Goal: Task Accomplishment & Management: Manage account settings

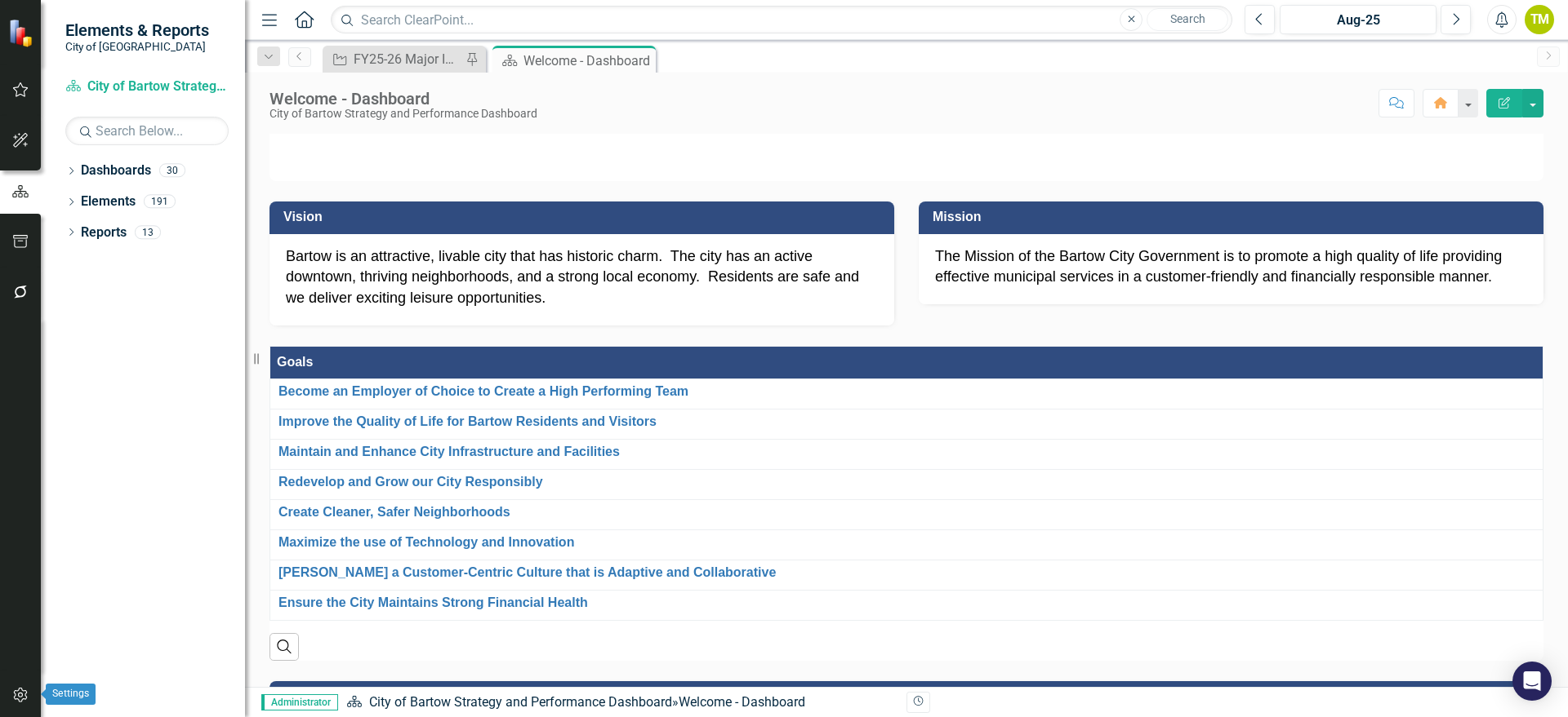
click at [20, 570] on icon "button" at bounding box center [20, 695] width 17 height 13
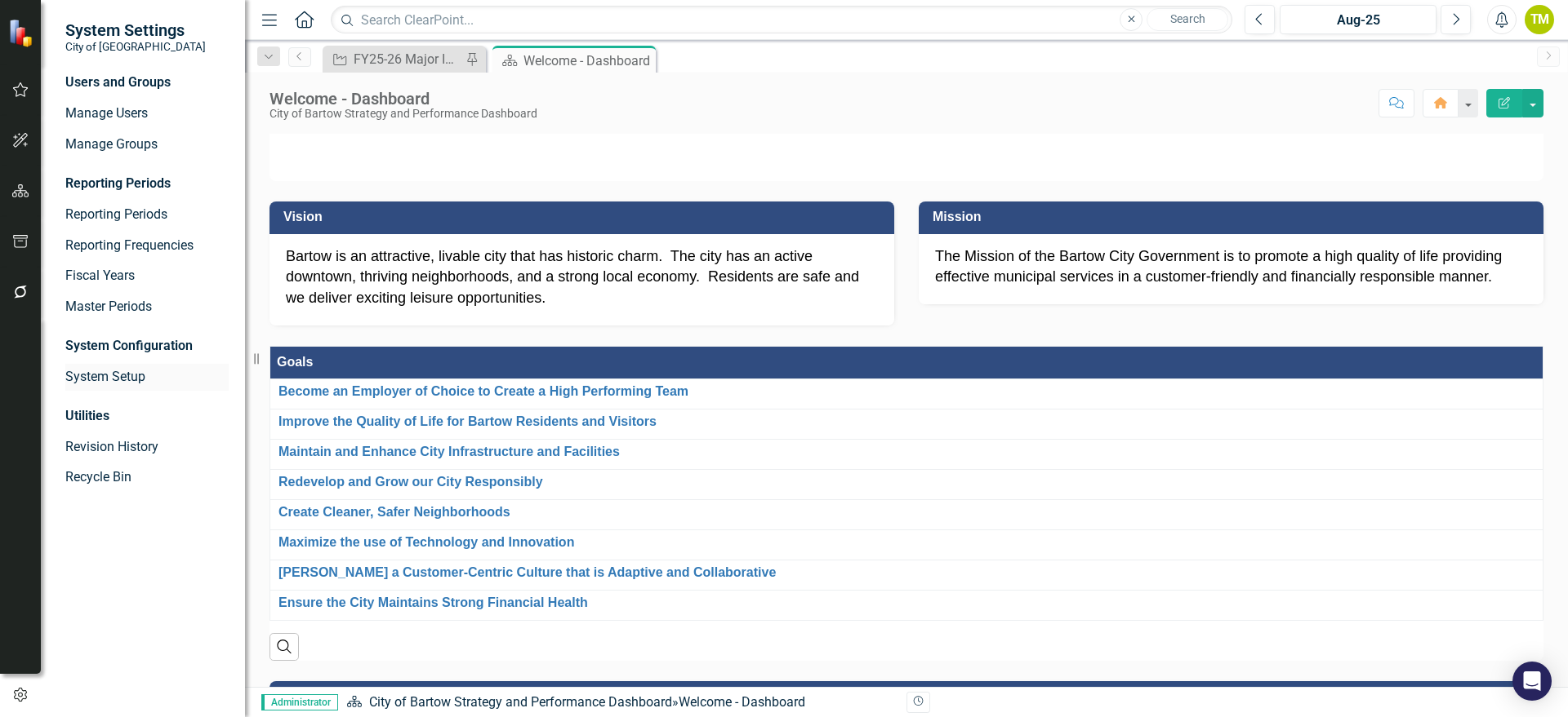
click at [113, 378] on link "System Setup" at bounding box center [147, 377] width 163 height 19
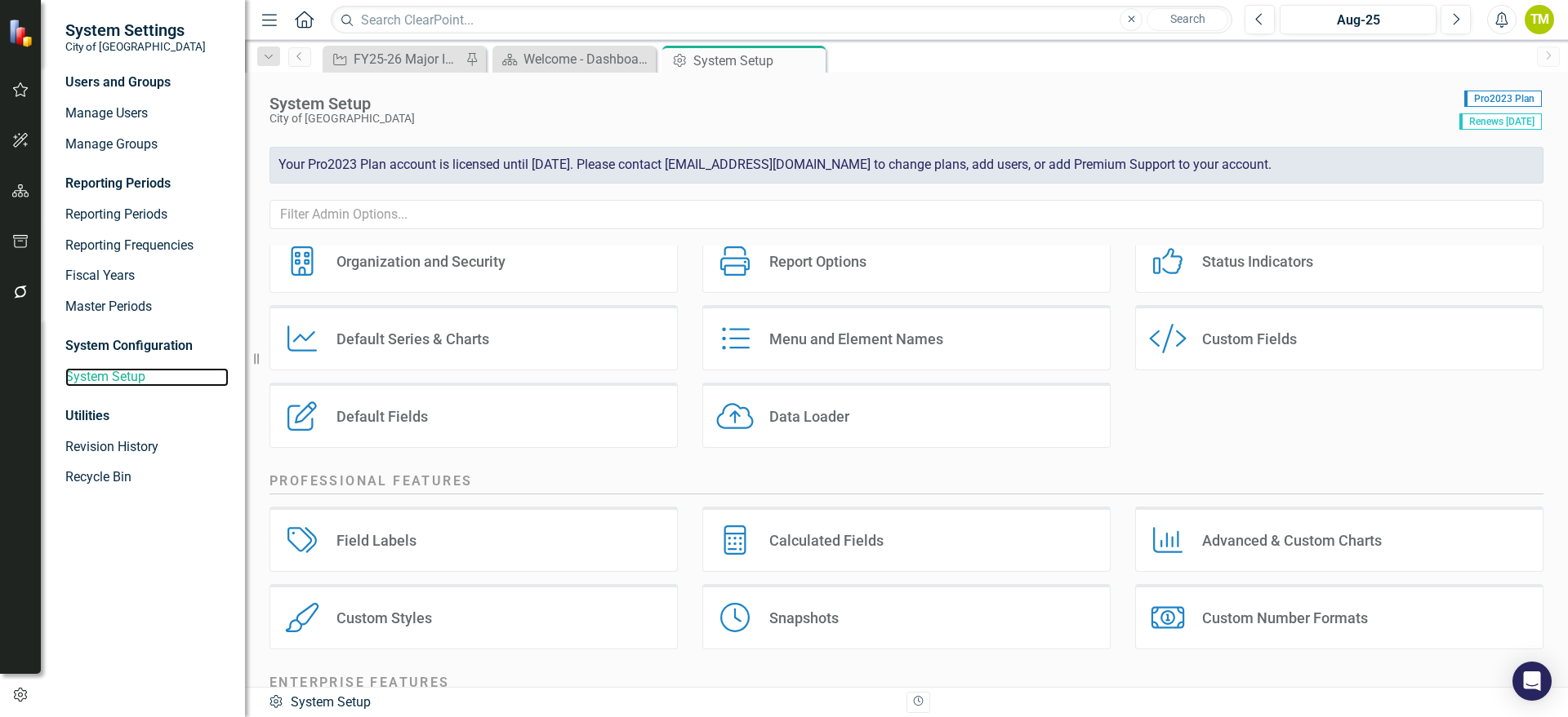
scroll to position [102, 0]
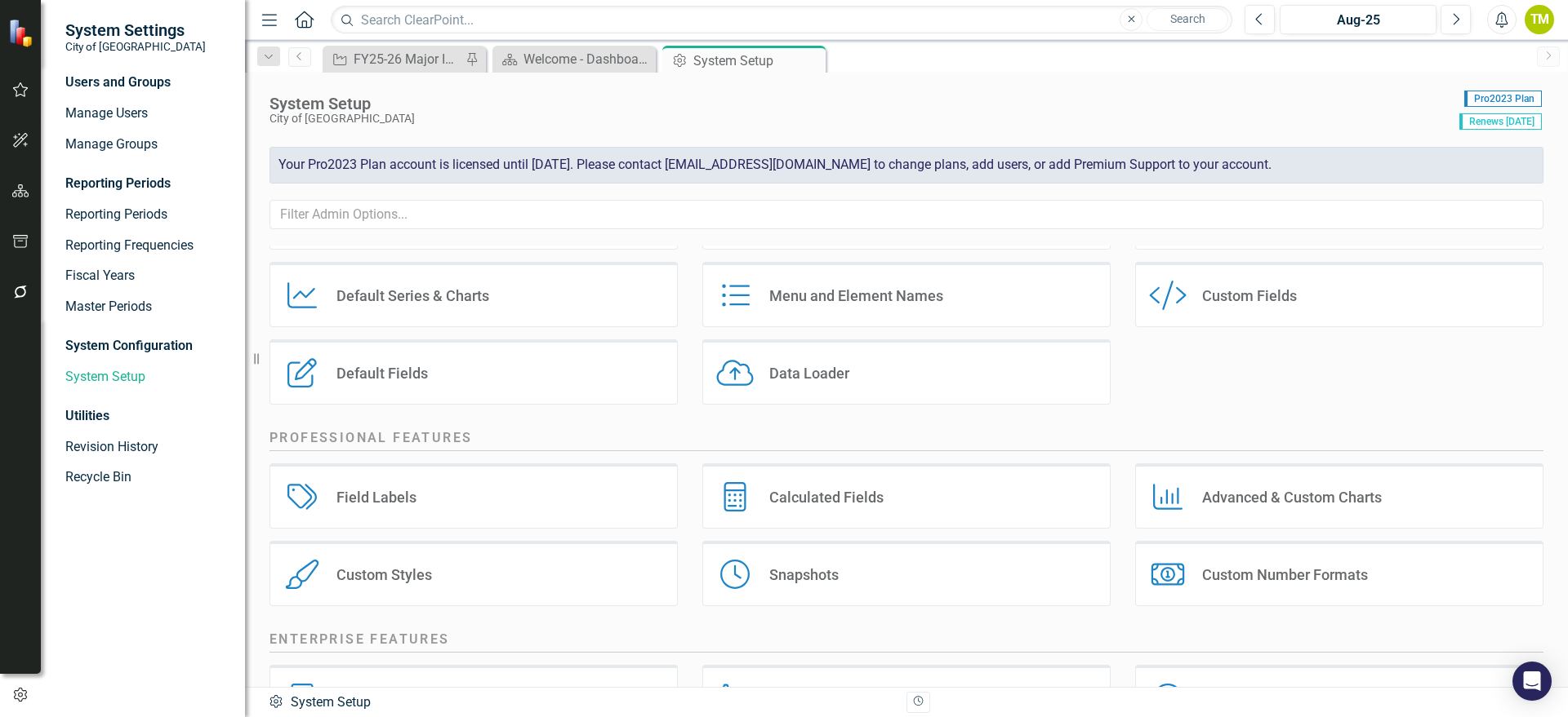
click at [785, 570] on div "Snapshots" at bounding box center [804, 574] width 69 height 19
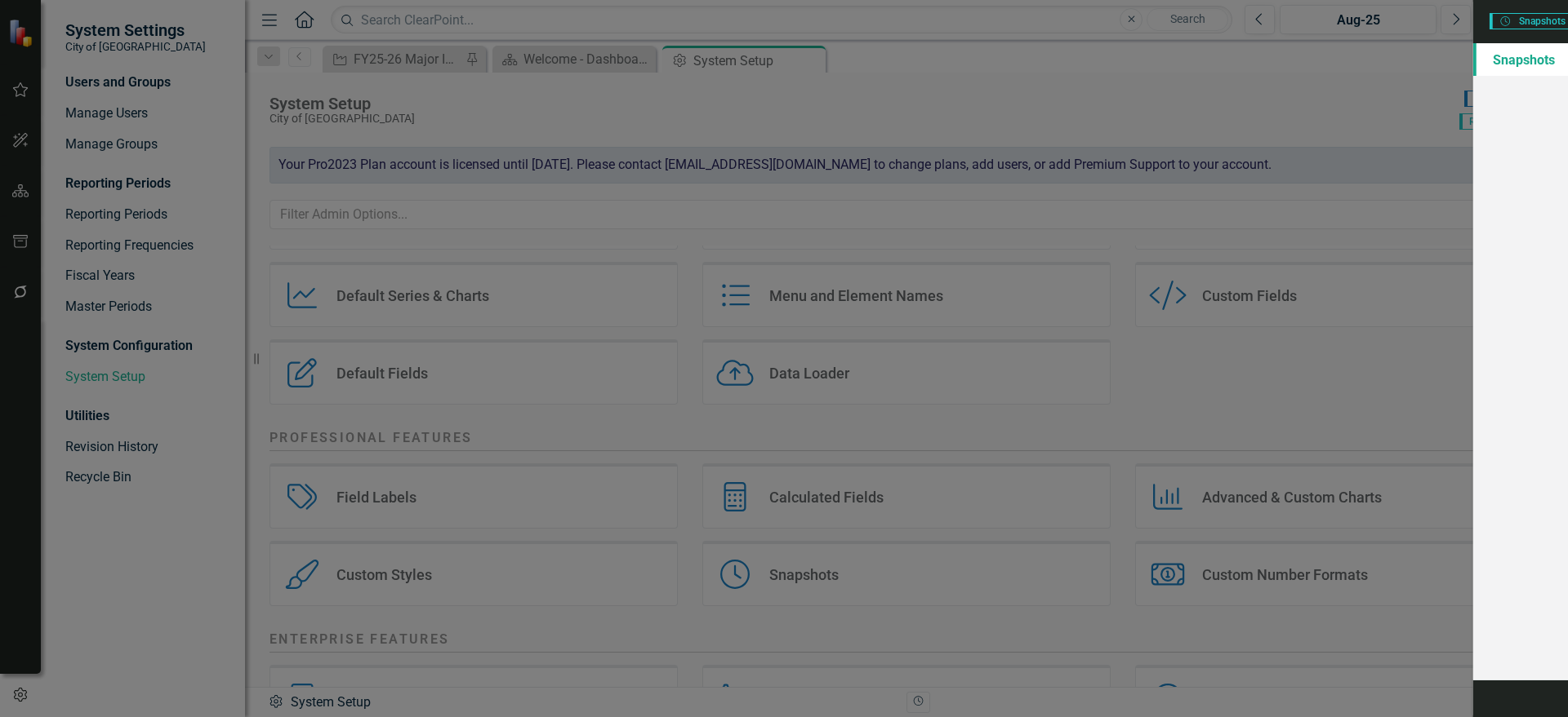
click at [1305, 14] on icon "Close" at bounding box center [1534, 19] width 20 height 15
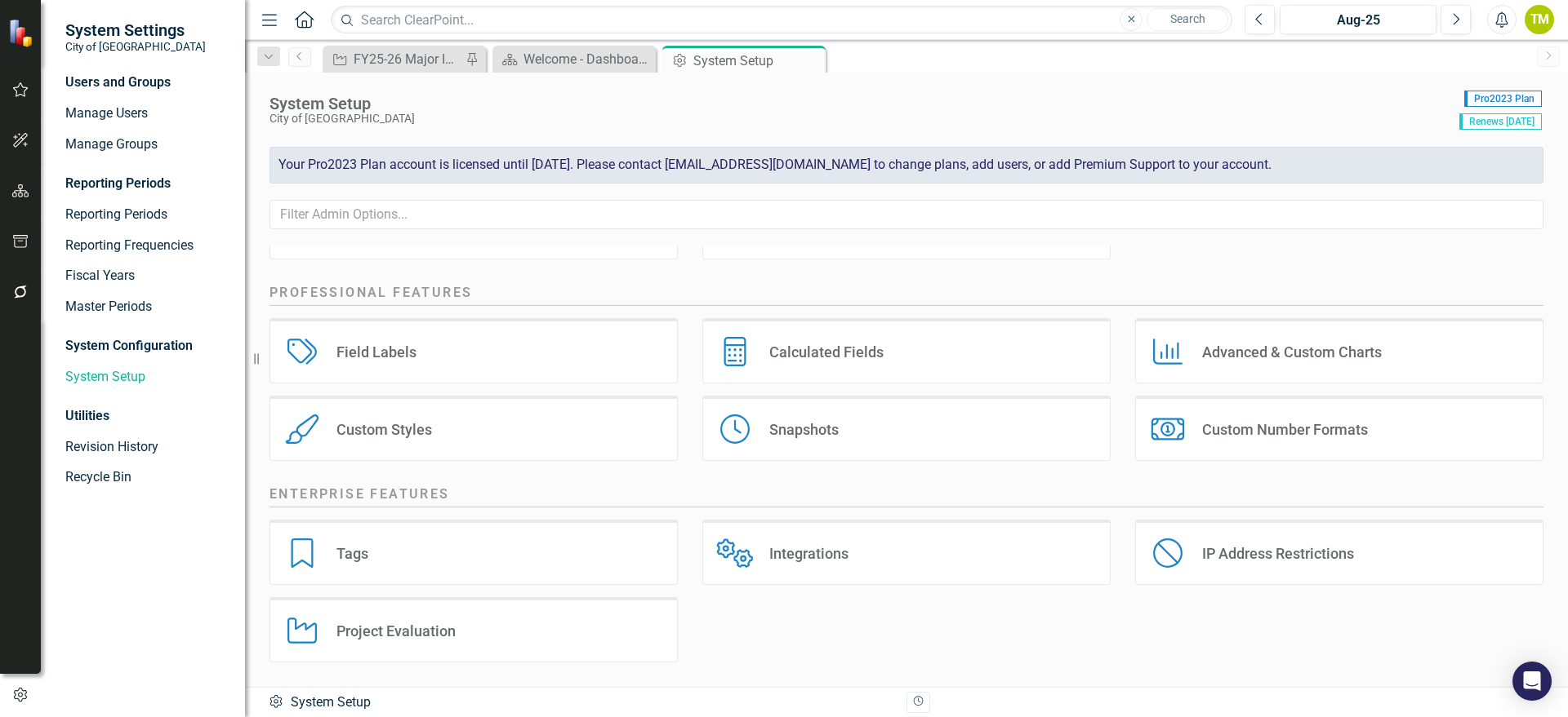
scroll to position [145, 0]
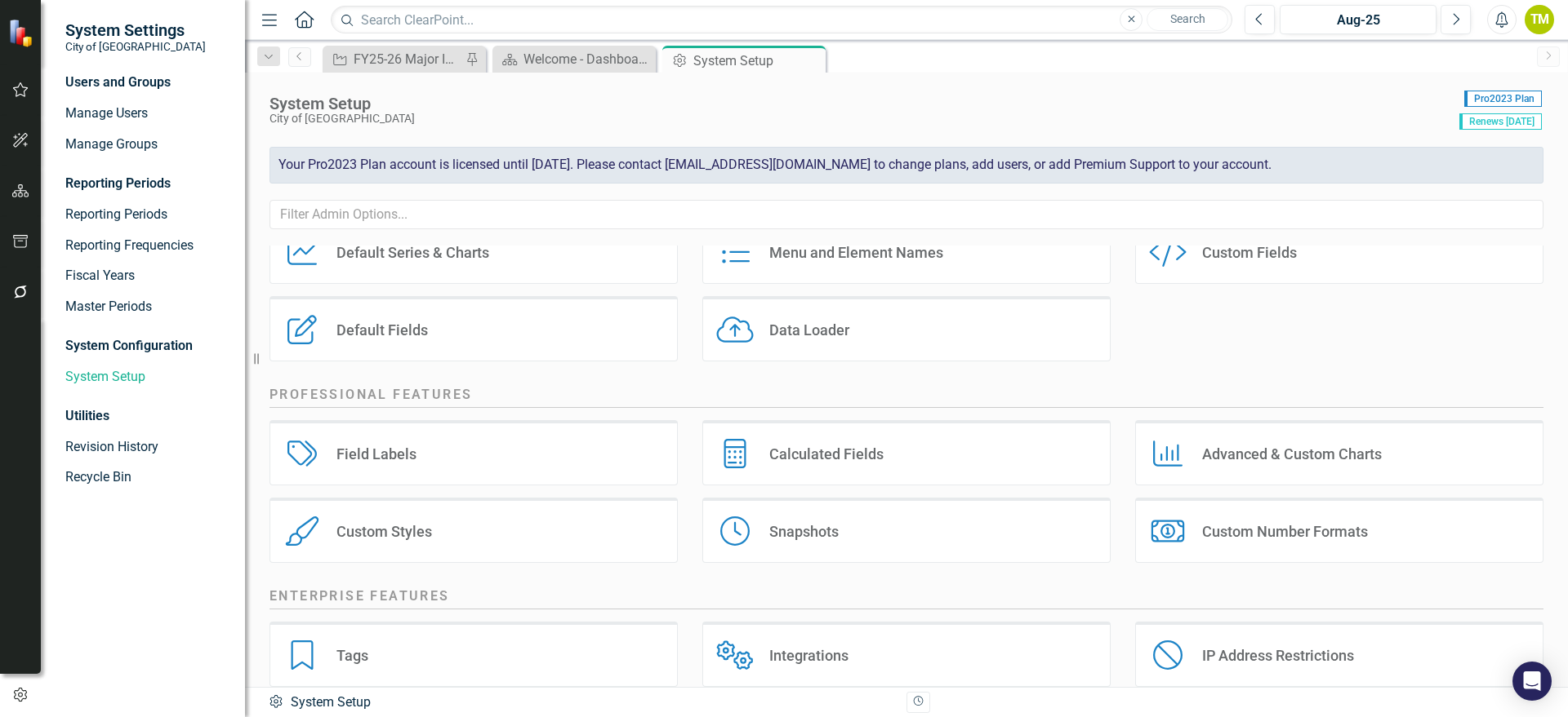
click at [482, 529] on div "Custom Styles Custom Styles" at bounding box center [474, 531] width 408 height 66
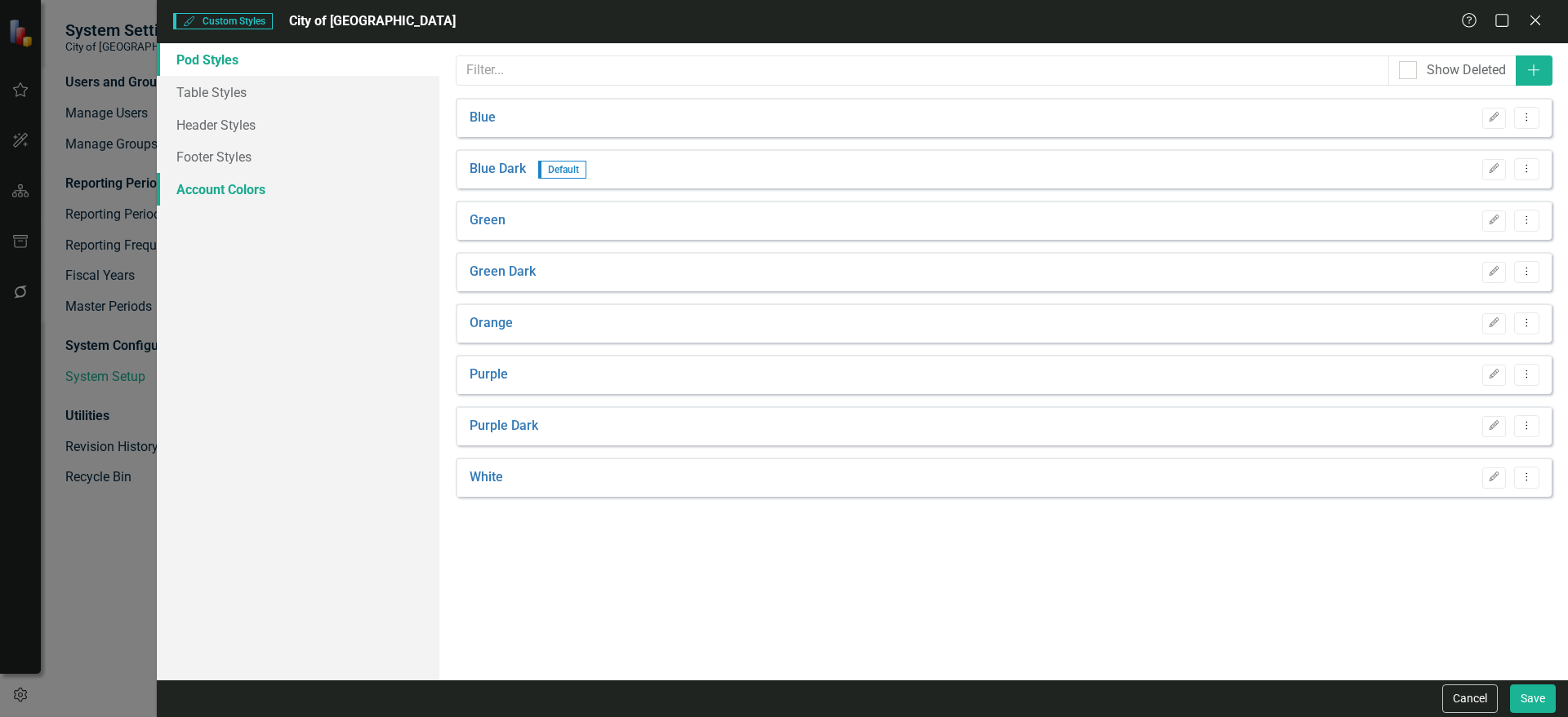
click at [238, 186] on link "Account Colors" at bounding box center [298, 189] width 283 height 33
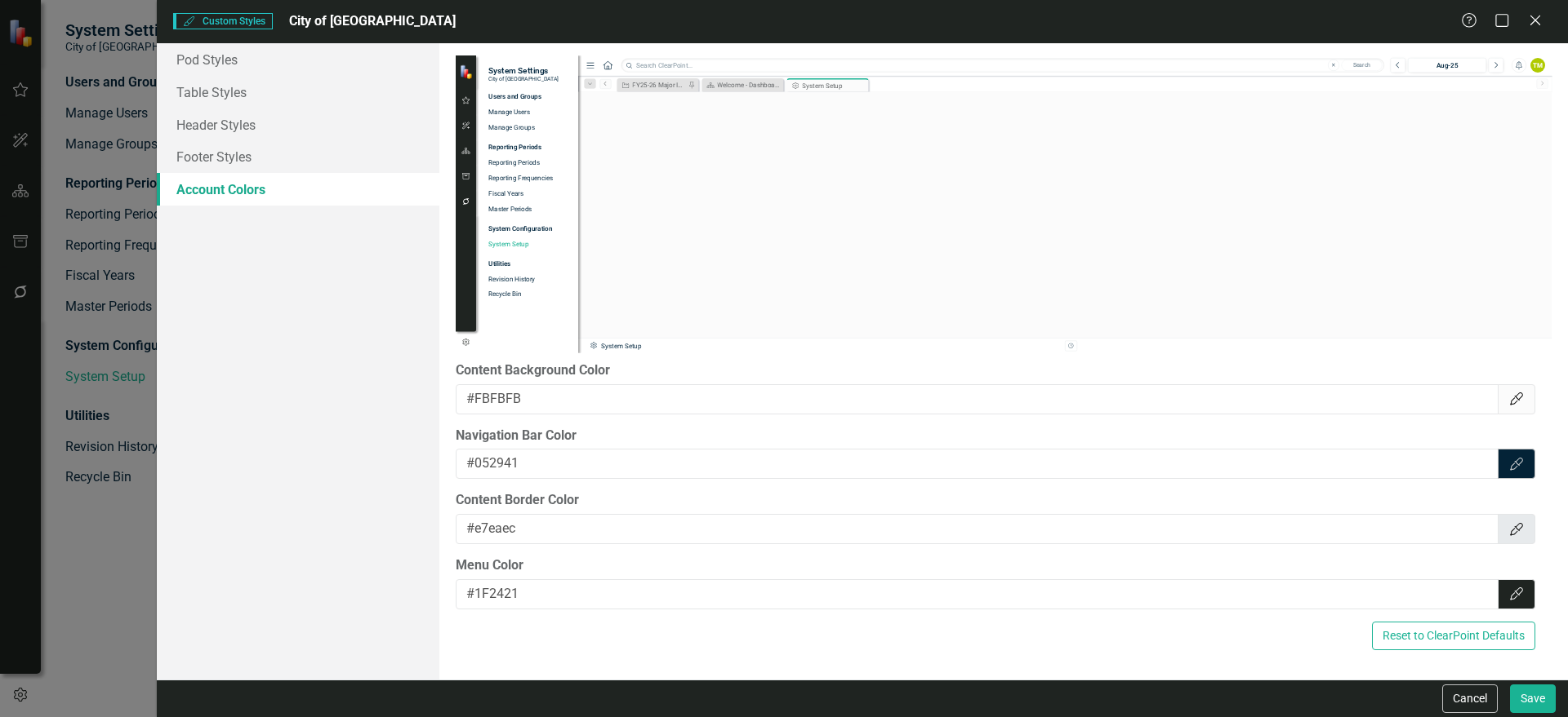
click at [1305, 468] on icon "Color Picker" at bounding box center [1516, 464] width 16 height 13
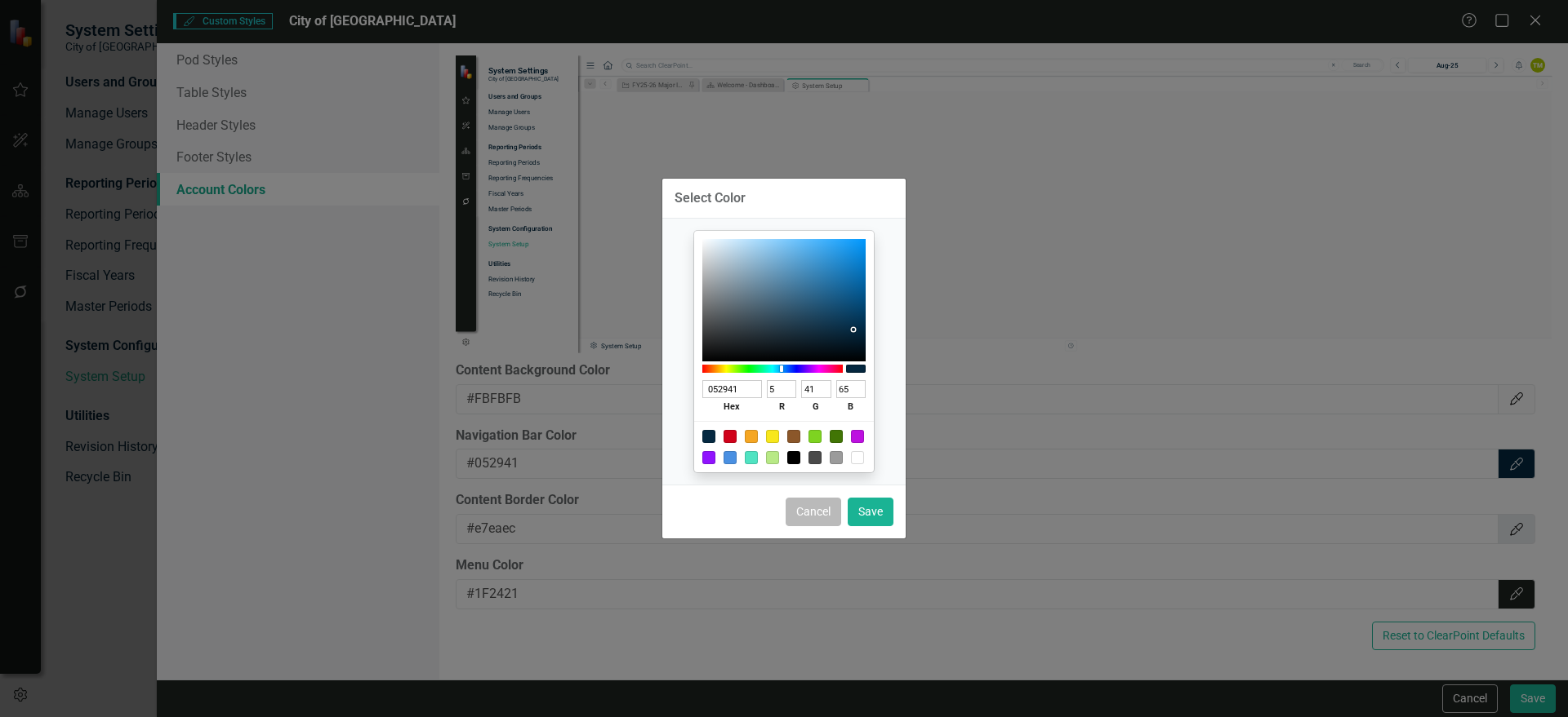
click at [819, 514] on button "Cancel" at bounding box center [813, 512] width 56 height 28
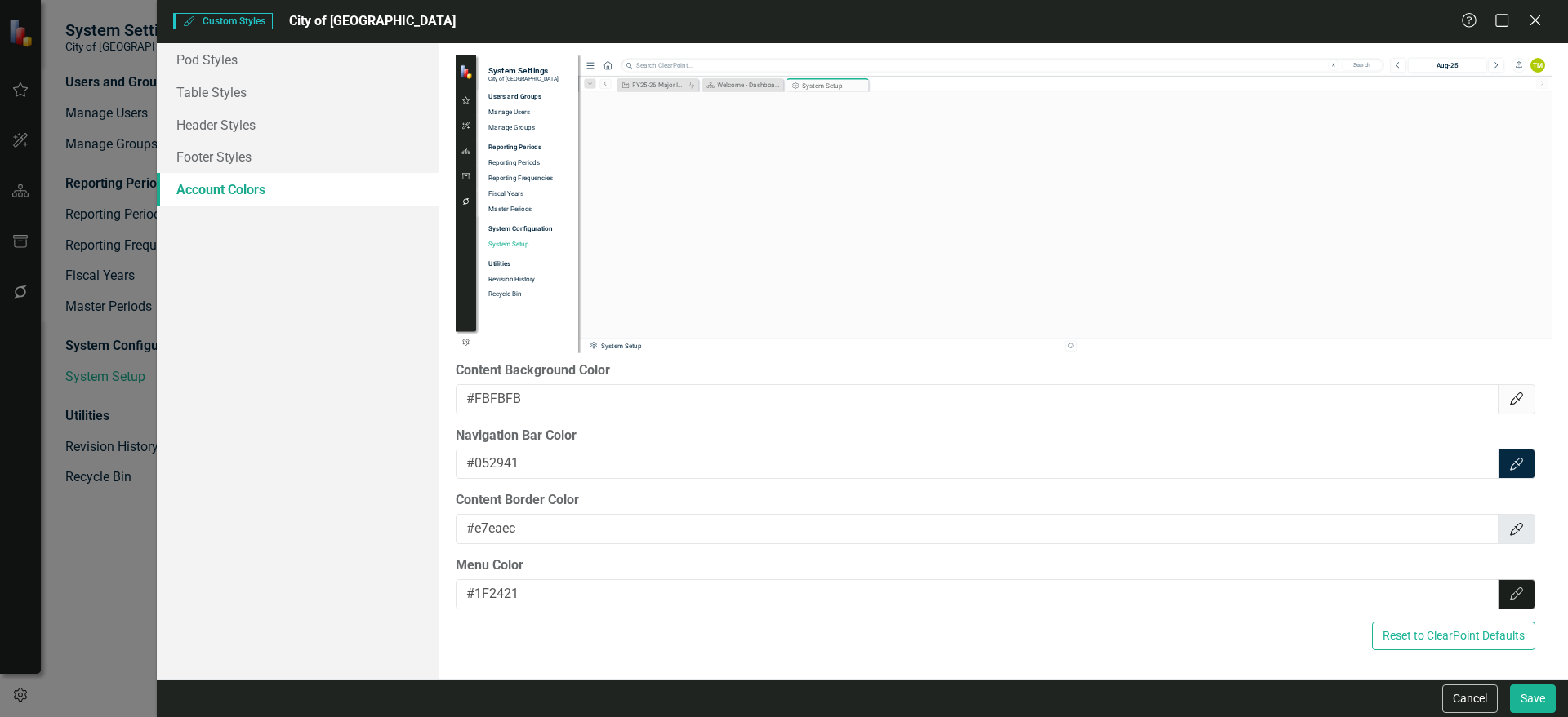
click at [1305, 570] on icon "Color Picker" at bounding box center [1516, 594] width 16 height 13
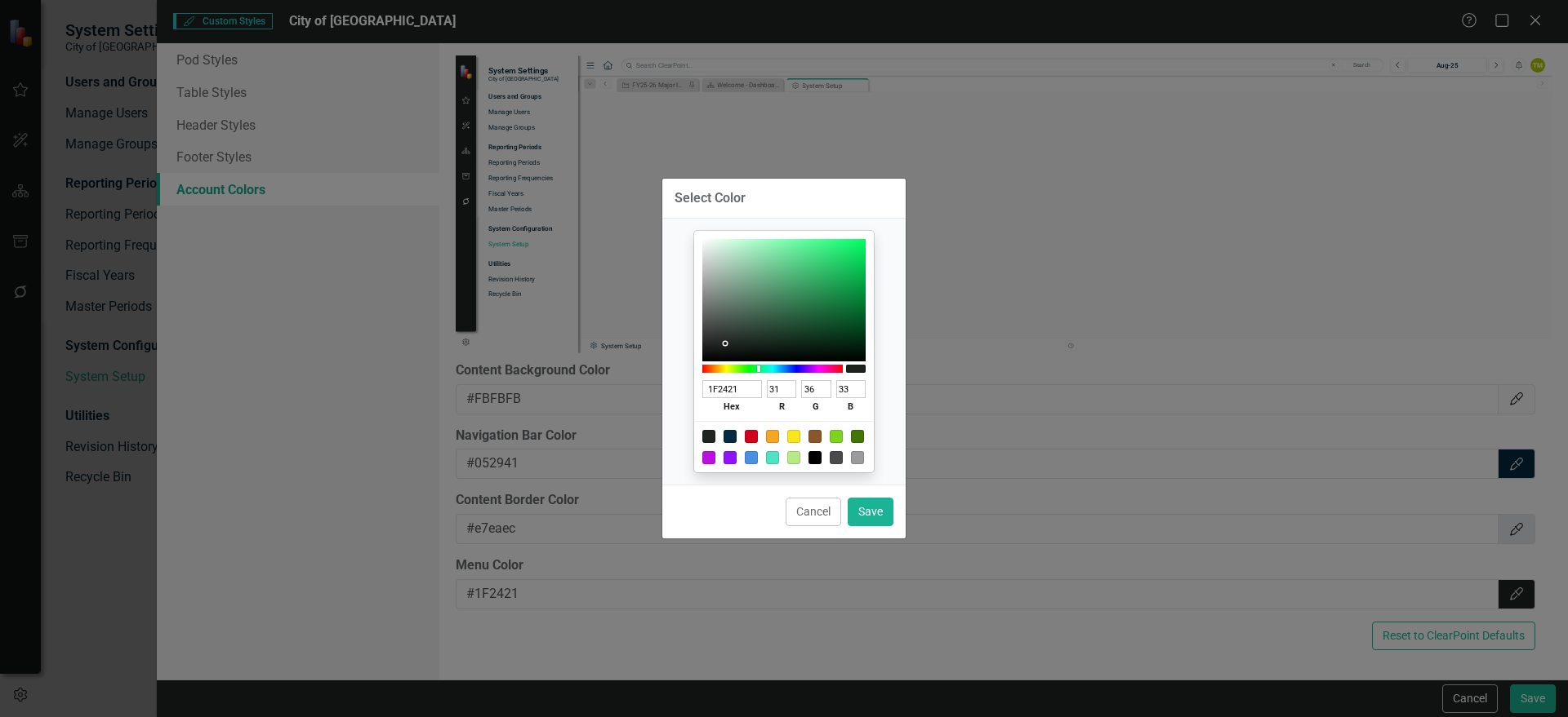
type input "1F1F24"
type input "31"
type input "36"
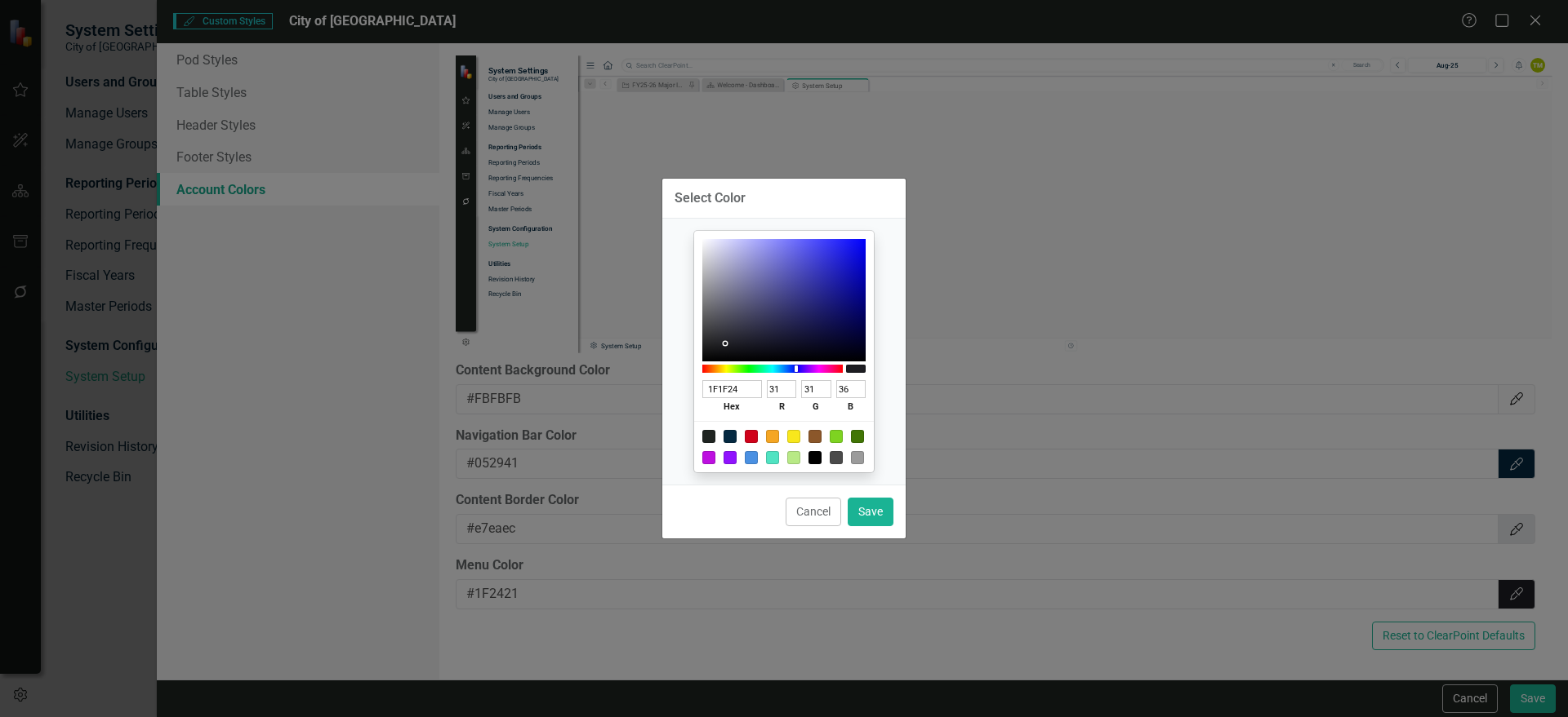
click at [797, 366] on div at bounding box center [772, 369] width 140 height 8
type input "31318E"
type input "49"
type input "142"
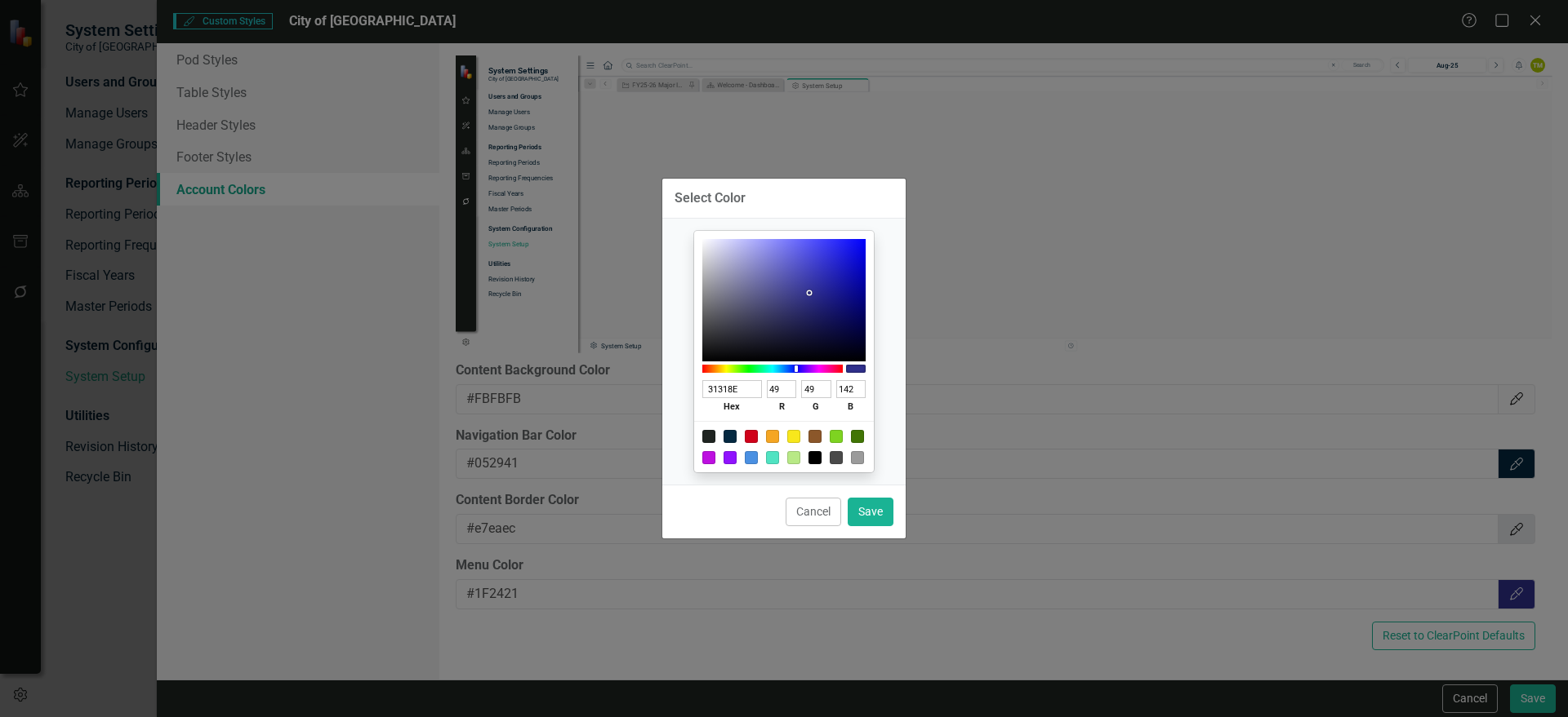
click at [809, 293] on div at bounding box center [784, 300] width 163 height 122
click at [859, 367] on div at bounding box center [856, 369] width 20 height 8
click at [855, 370] on div at bounding box center [856, 369] width 20 height 8
type input "0A0A45"
type input "10"
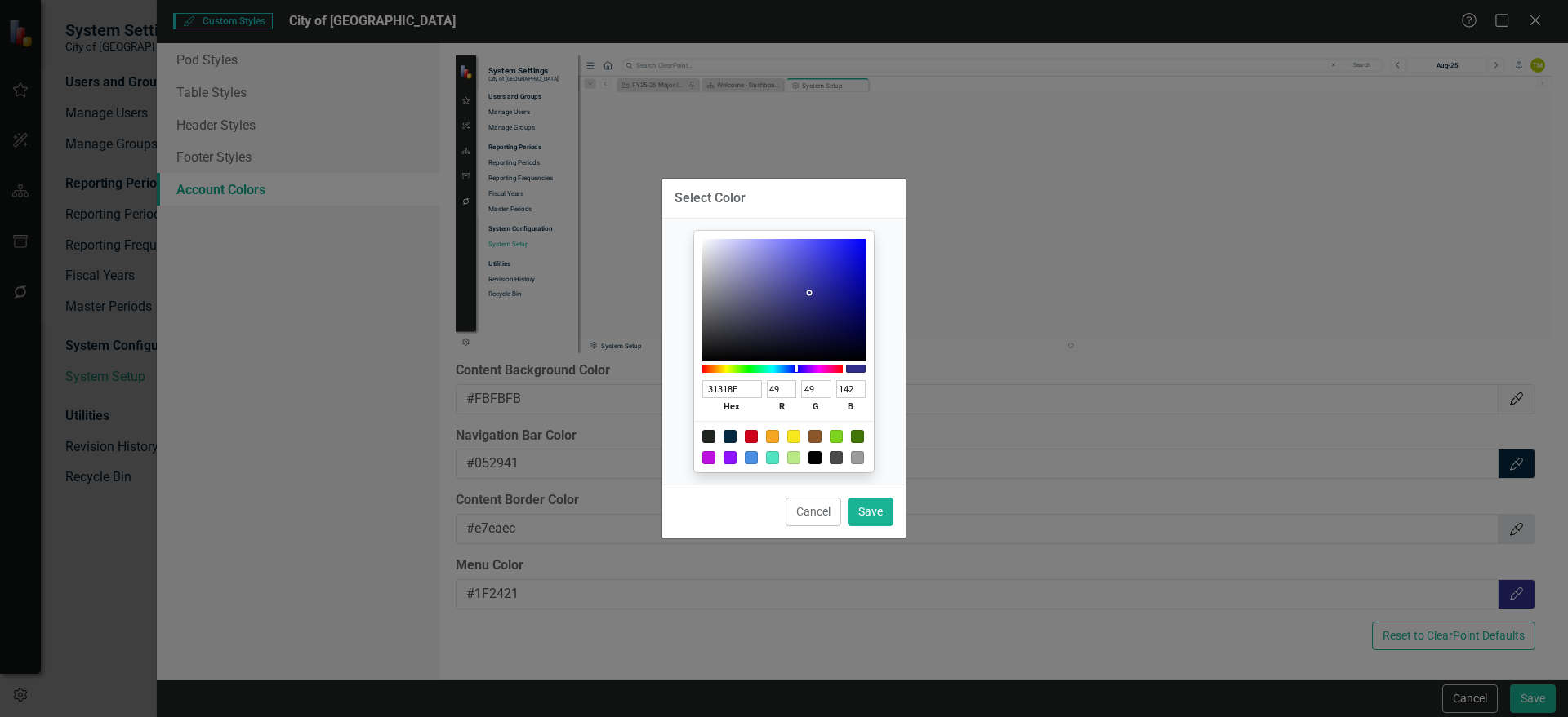
type input "10"
type input "69"
click at [841, 328] on div at bounding box center [784, 300] width 163 height 122
click at [864, 513] on button "Save" at bounding box center [871, 512] width 46 height 28
type input "#0a0a45"
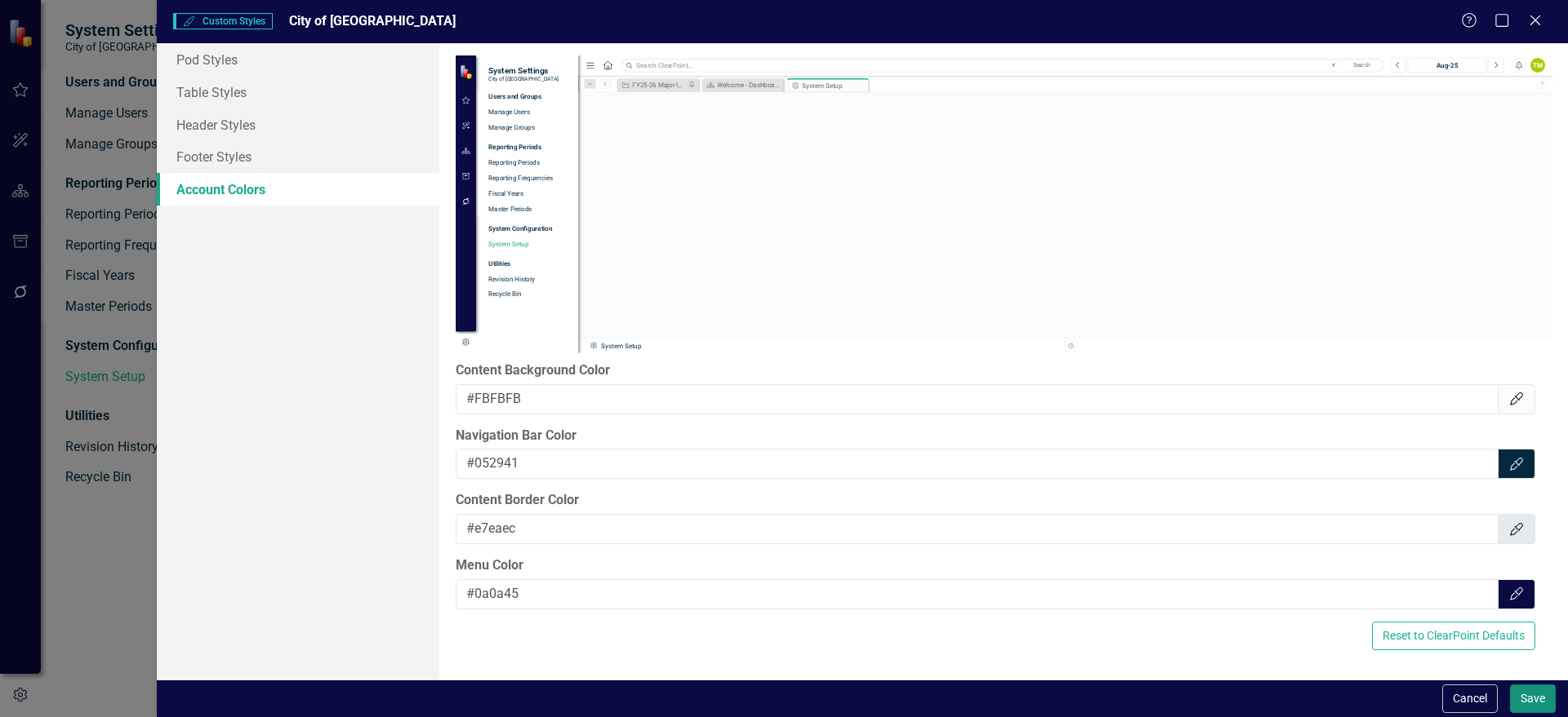
click at [1305, 570] on button "Save" at bounding box center [1533, 698] width 46 height 28
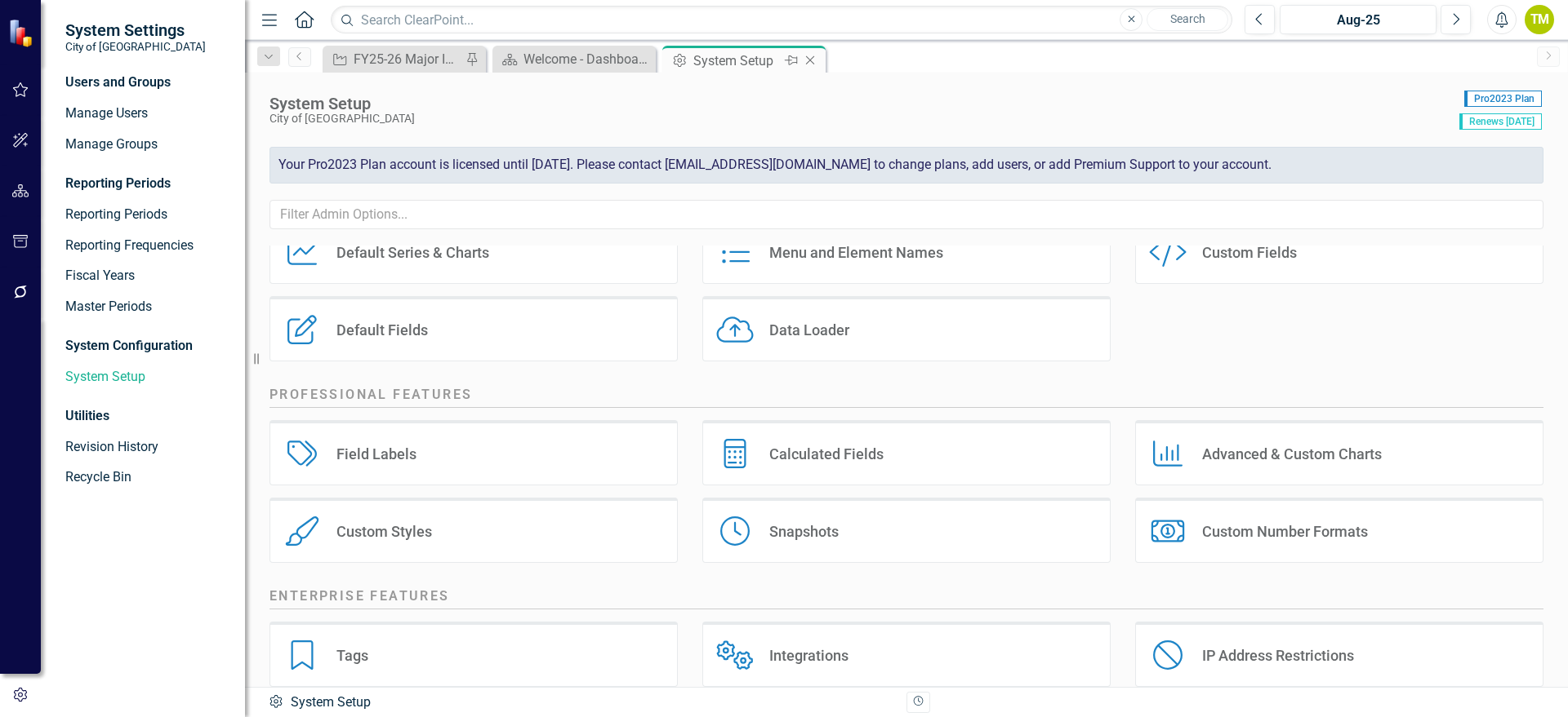
click at [812, 57] on icon "Close" at bounding box center [810, 60] width 16 height 13
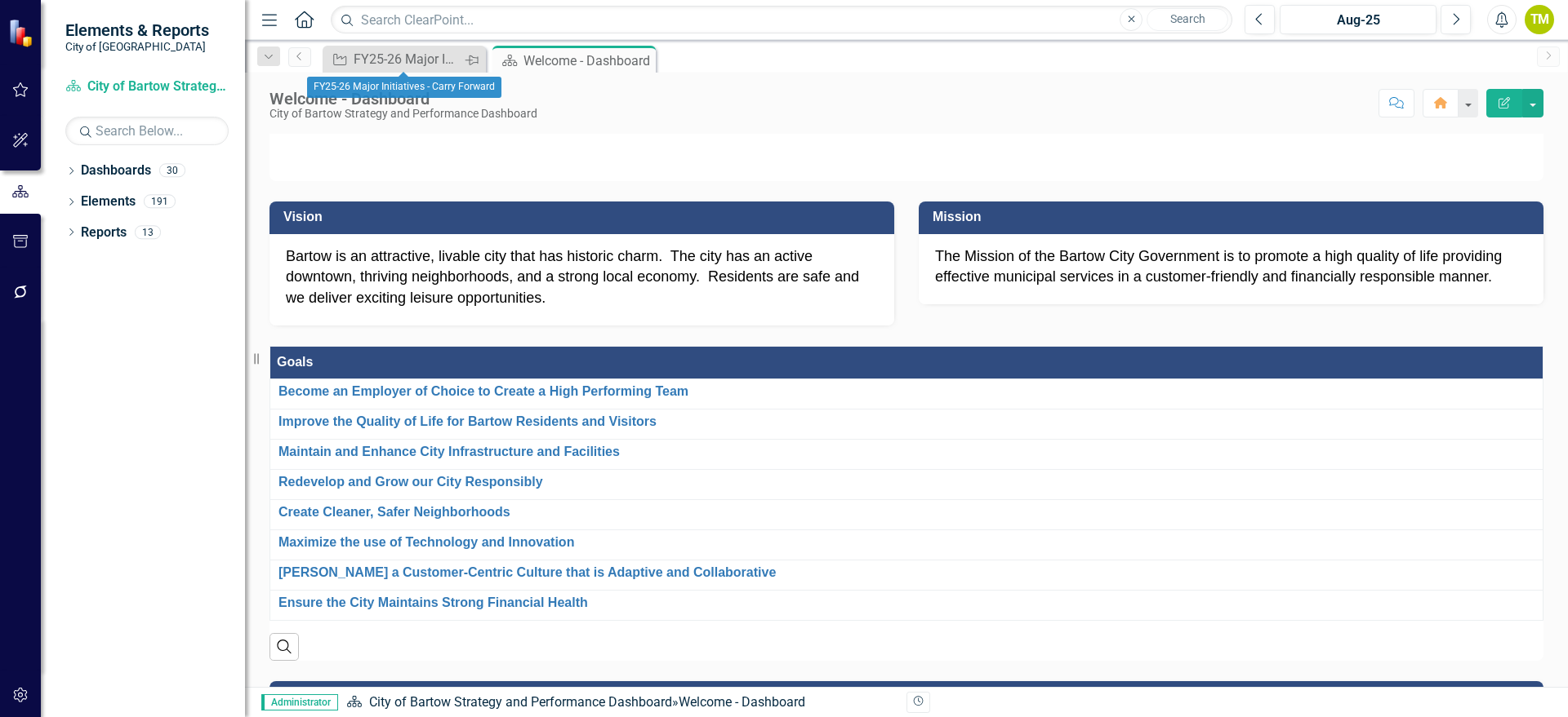
click at [477, 64] on icon "Pin" at bounding box center [471, 60] width 13 height 16
click at [470, 58] on icon at bounding box center [472, 59] width 9 height 9
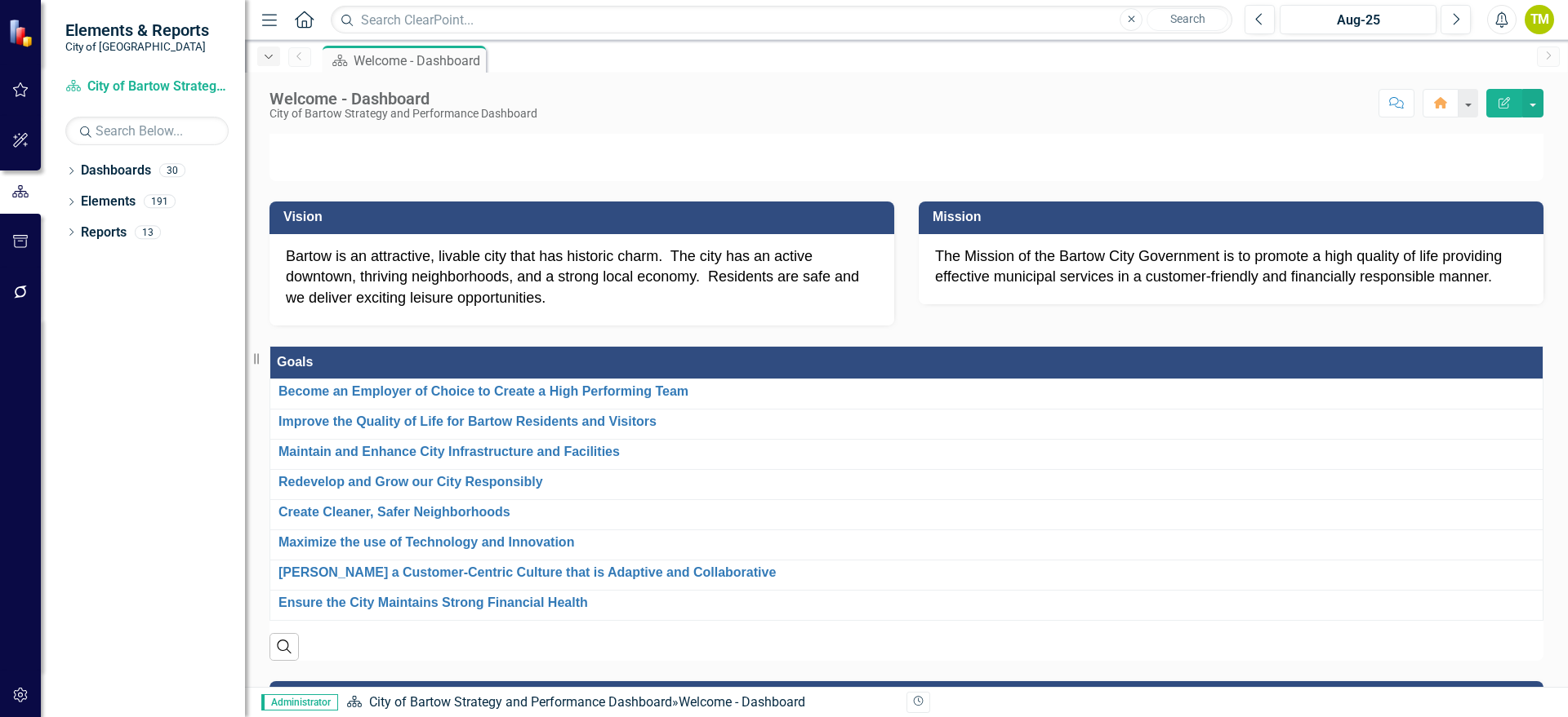
click at [271, 60] on icon "Dropdown" at bounding box center [269, 57] width 15 height 12
click at [263, 23] on icon "Menu" at bounding box center [270, 19] width 21 height 17
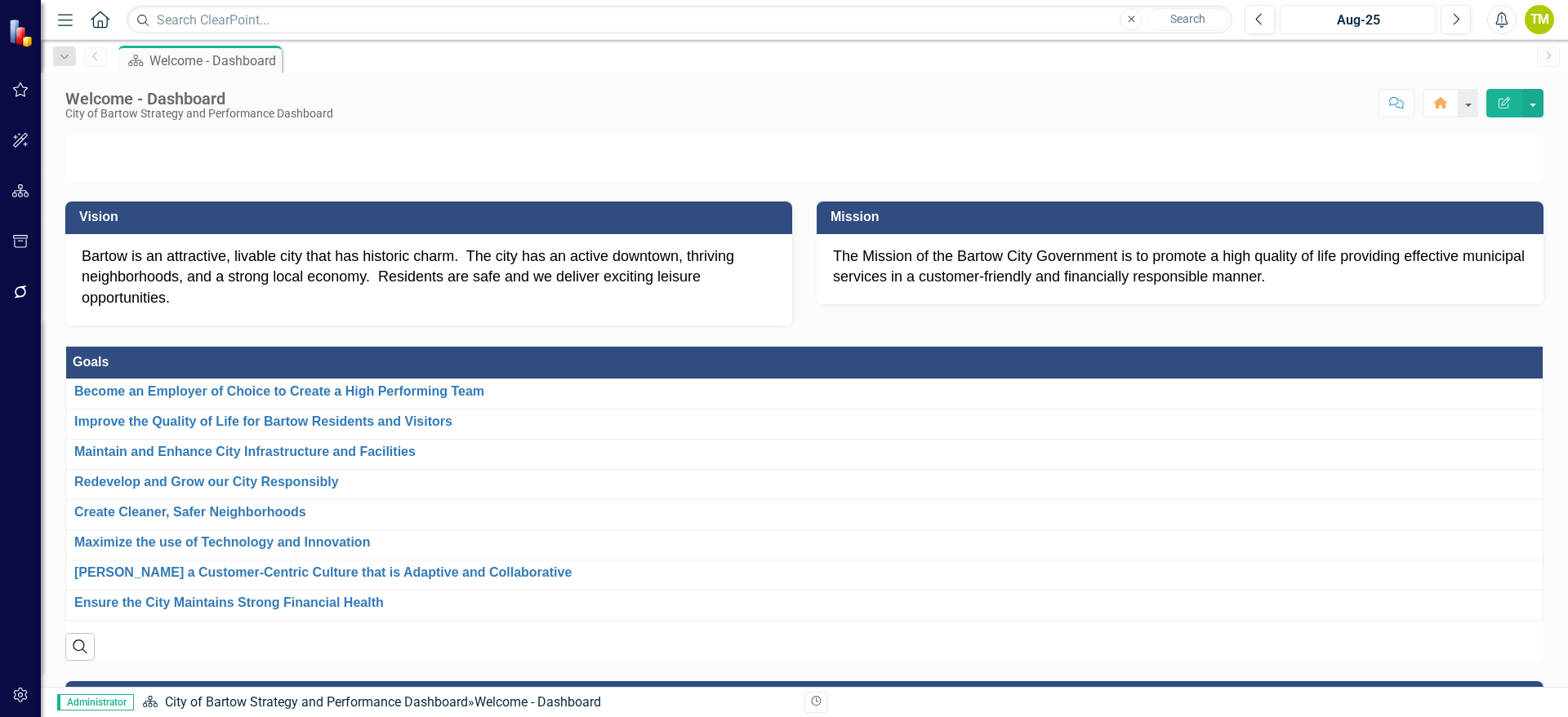
click at [1305, 26] on div "Aug-25" at bounding box center [1358, 20] width 145 height 19
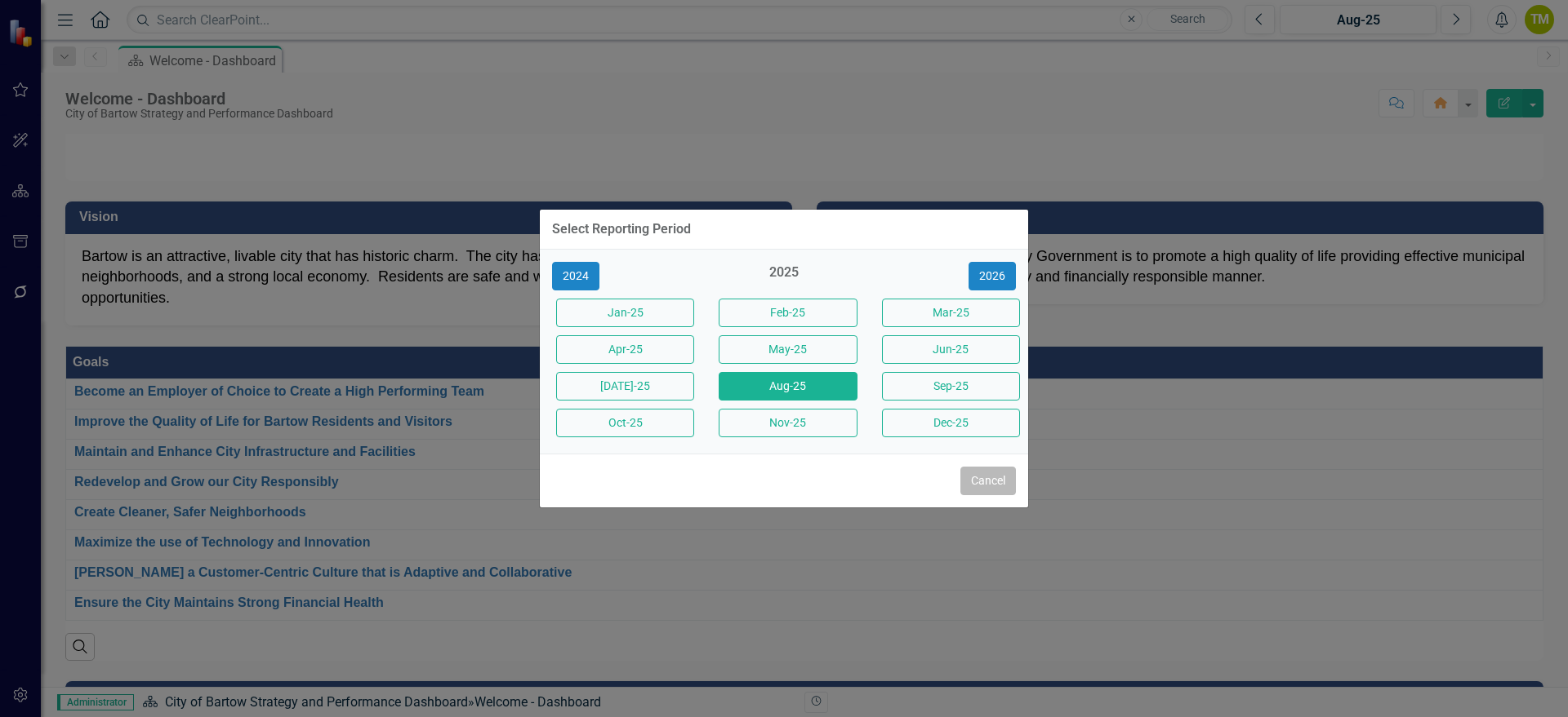
click at [983, 487] on button "Cancel" at bounding box center [988, 481] width 56 height 28
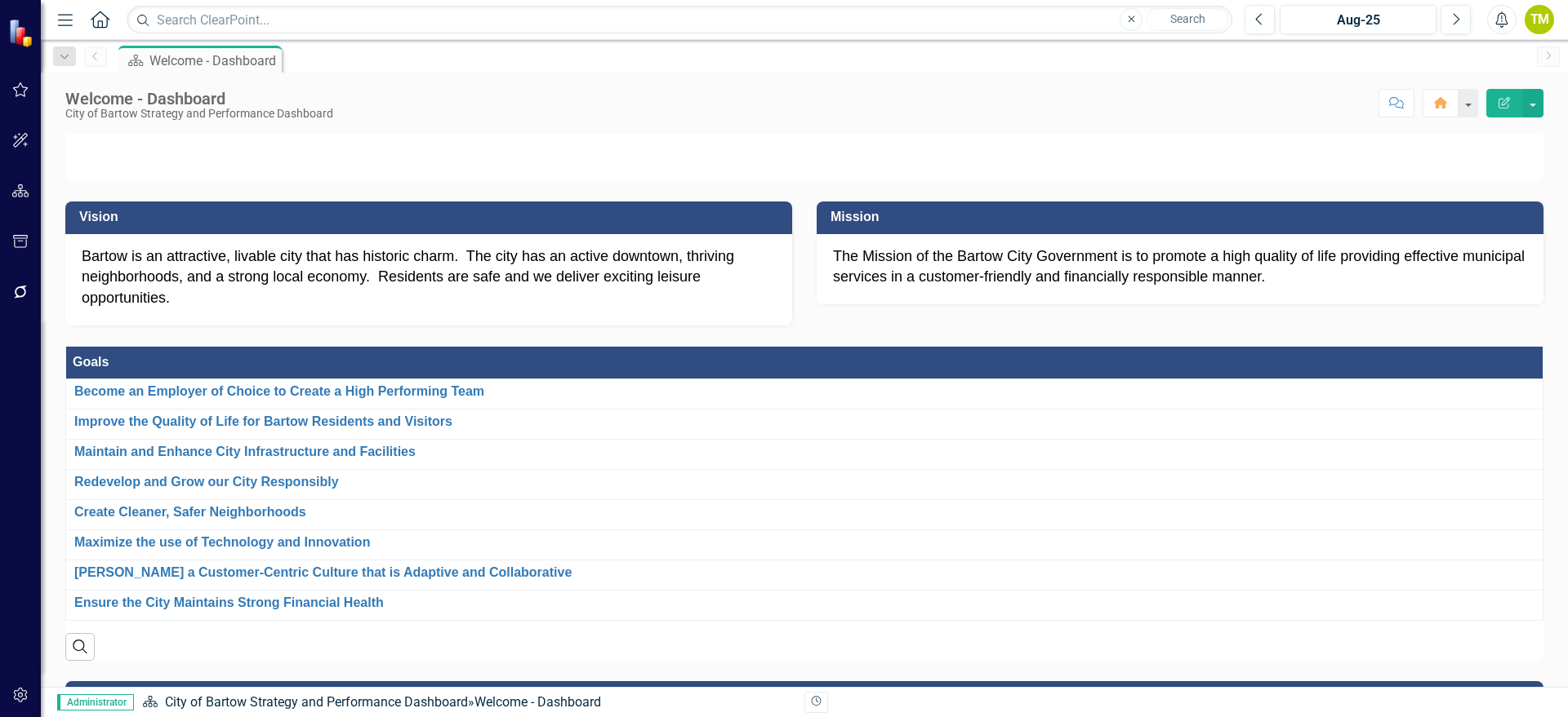
click at [58, 20] on icon "Menu" at bounding box center [66, 19] width 21 height 17
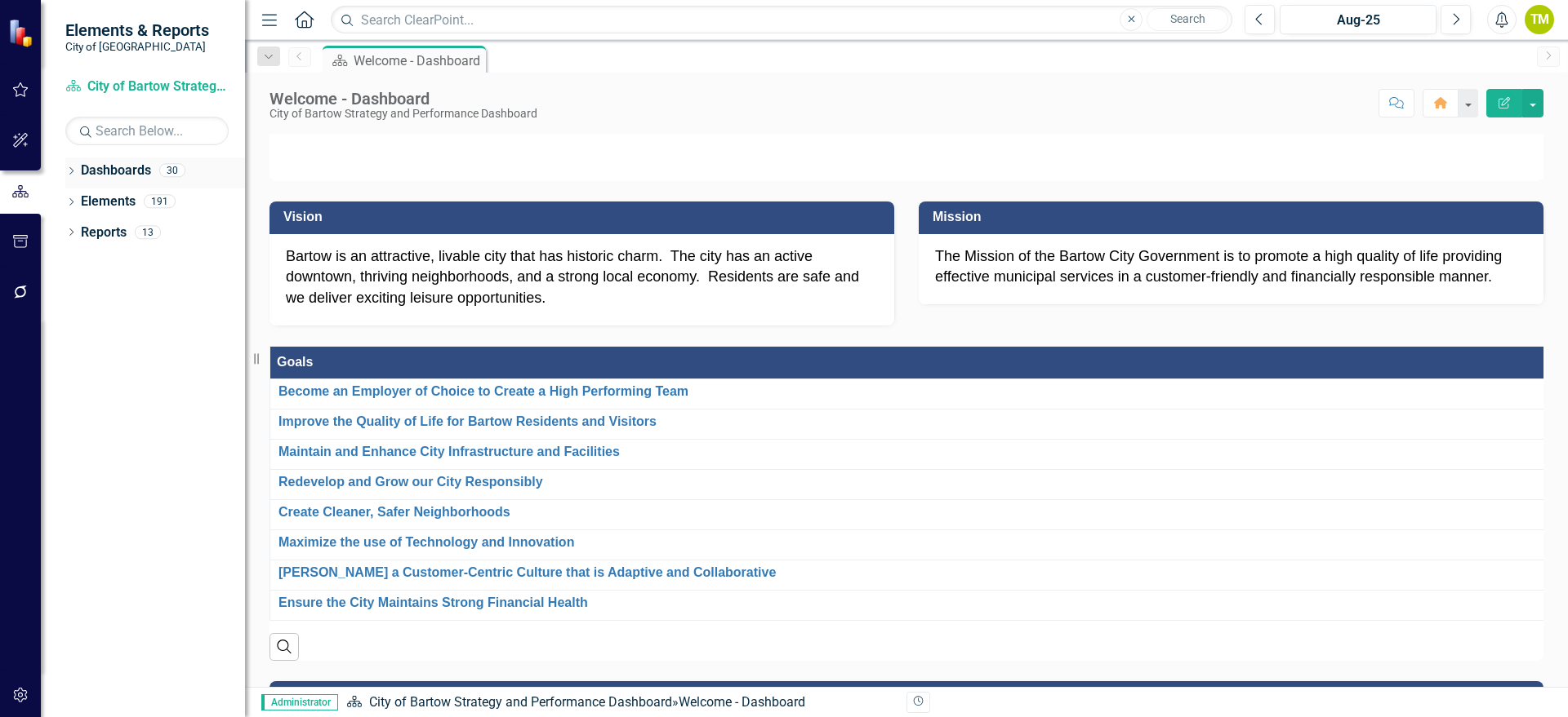
click at [67, 169] on icon "Dropdown" at bounding box center [71, 173] width 12 height 9
click at [80, 203] on icon "Dropdown" at bounding box center [80, 200] width 12 height 10
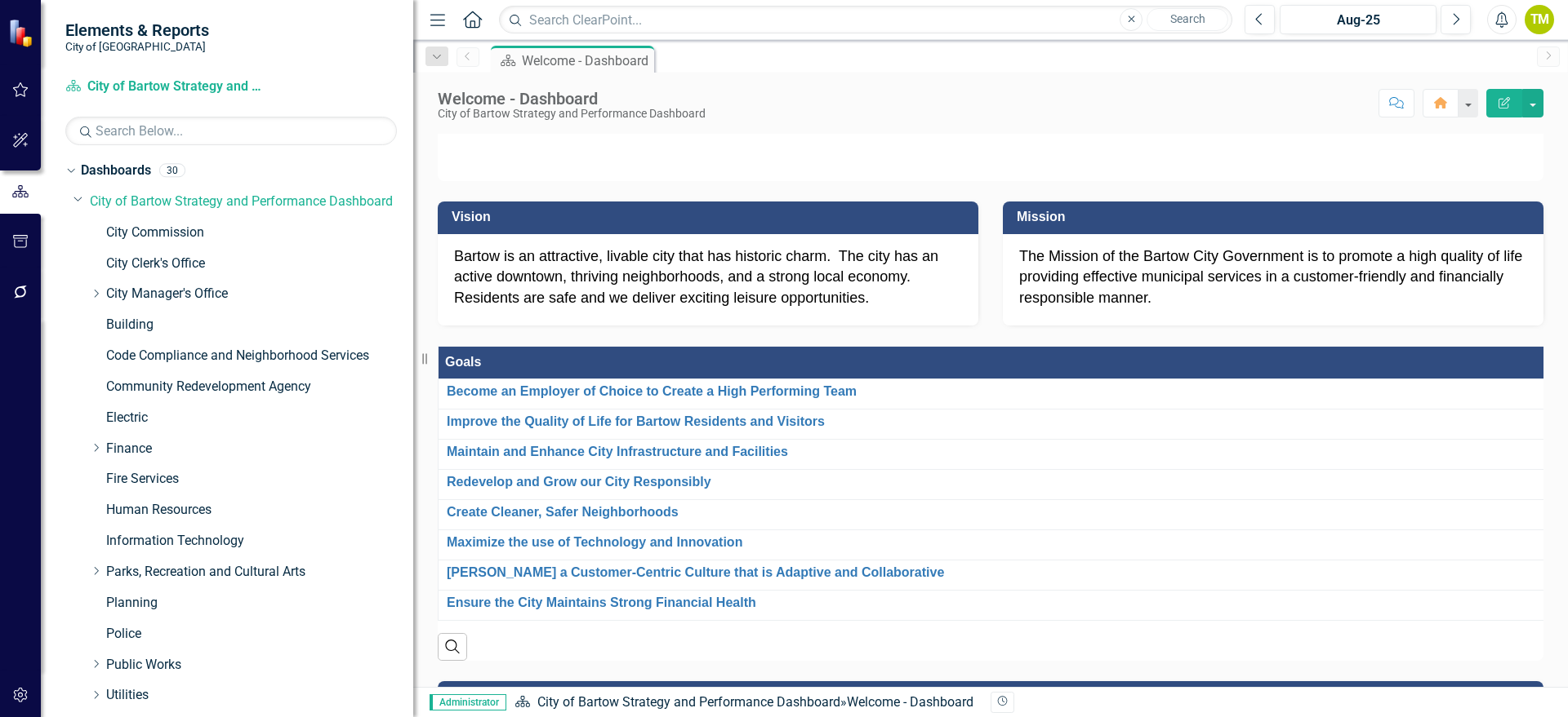
drag, startPoint x: 251, startPoint y: 360, endPoint x: 413, endPoint y: 350, distance: 162.3
click at [413, 350] on div "Resize" at bounding box center [419, 358] width 13 height 717
